Goal: Communication & Community: Answer question/provide support

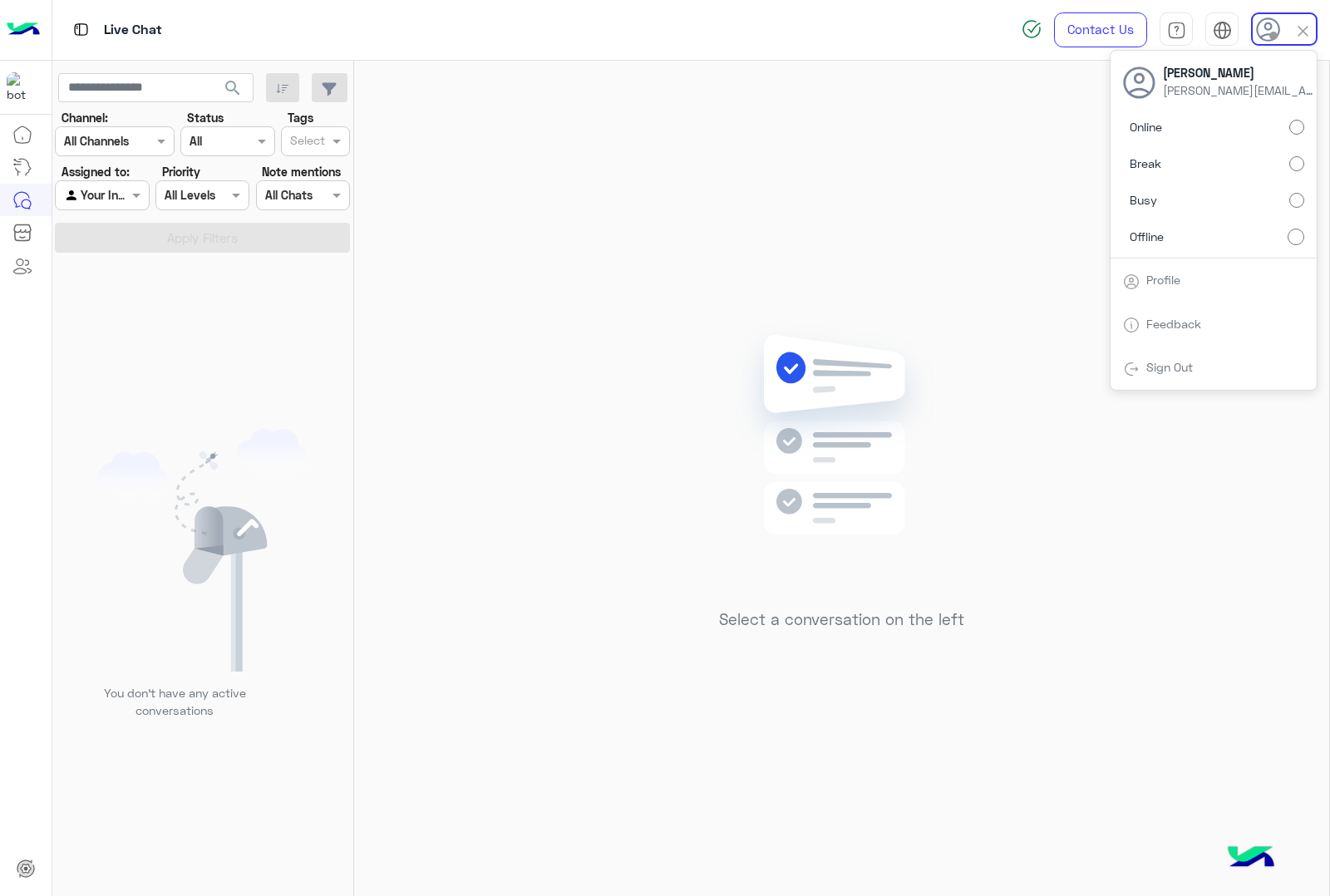
click at [1184, 130] on label "Online" at bounding box center [1213, 126] width 181 height 30
drag, startPoint x: 1299, startPoint y: 30, endPoint x: 1286, endPoint y: 39, distance: 15.8
click at [1300, 30] on img at bounding box center [1302, 30] width 19 height 19
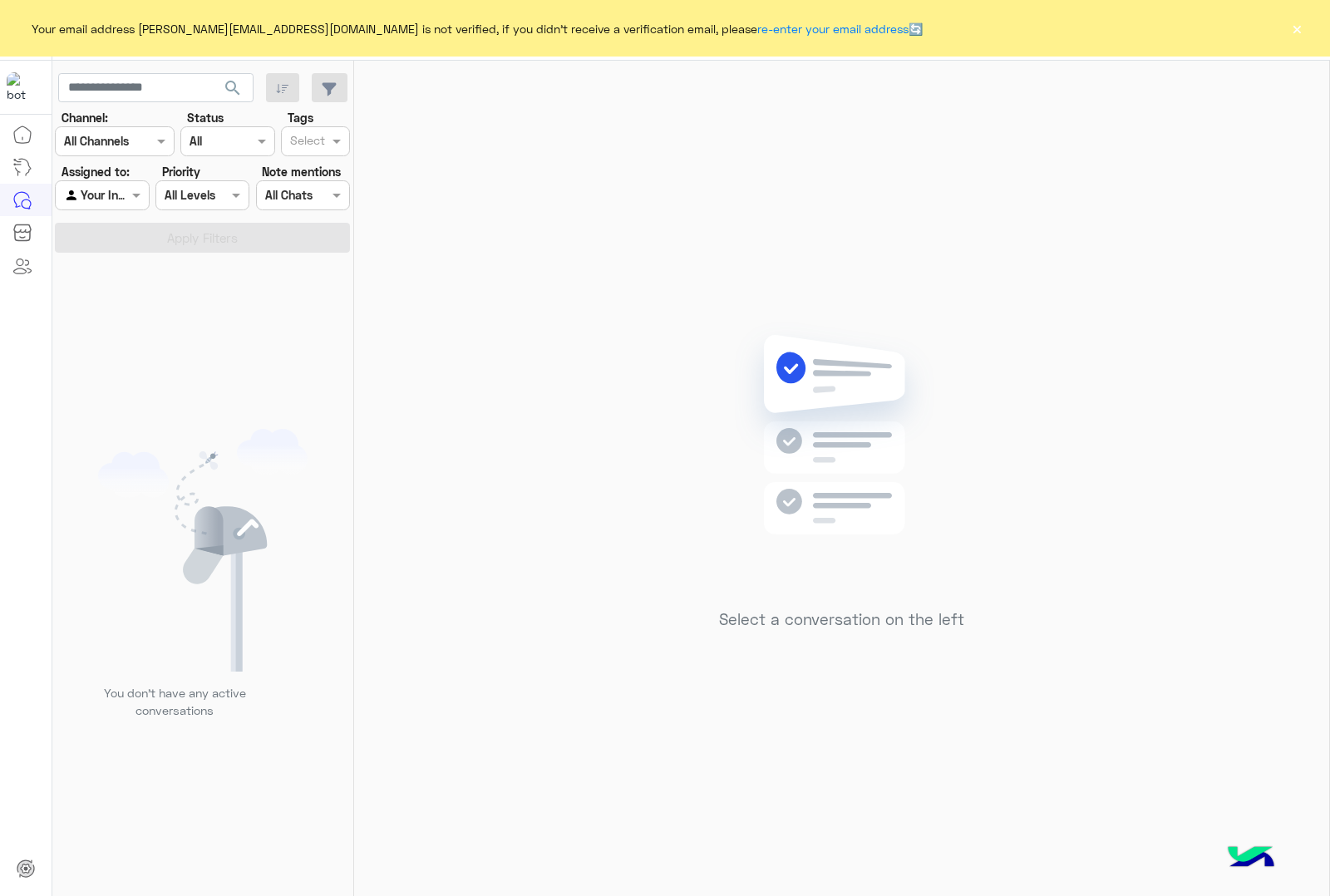
click at [1297, 27] on button "×" at bounding box center [1296, 28] width 17 height 17
